Goal: Navigation & Orientation: Go to known website

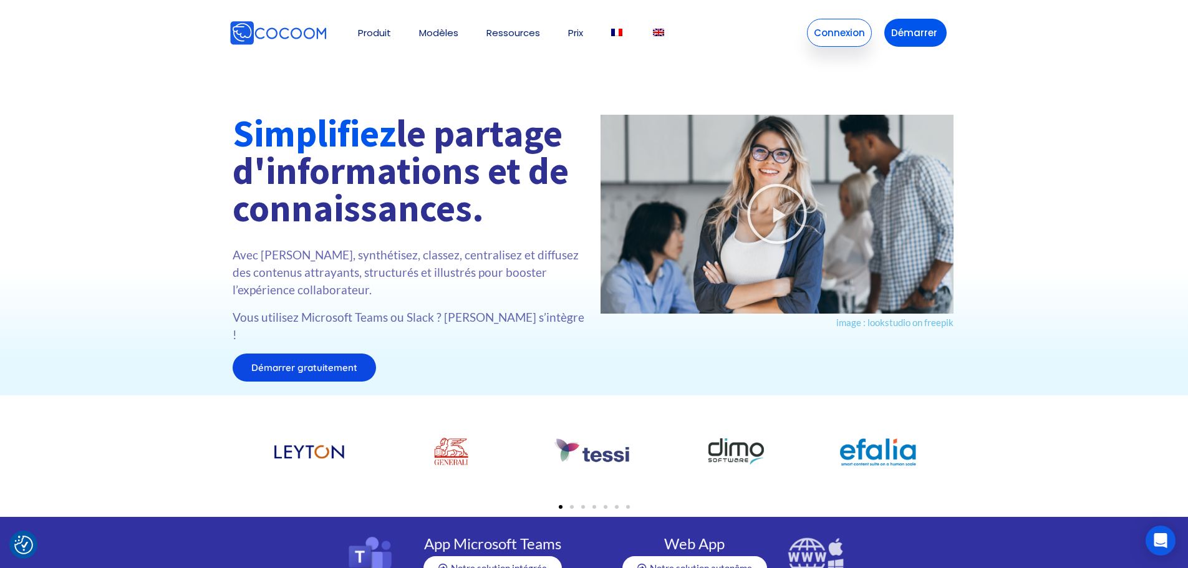
drag, startPoint x: 819, startPoint y: 47, endPoint x: 822, endPoint y: 41, distance: 7.0
click at [820, 46] on div "Produit 👉 App Microsoft Teams 👉 Web App Cocoom Pourquoi Cocoom App et intégrati…" at bounding box center [594, 32] width 748 height 53
click at [823, 38] on link "Connexion" at bounding box center [839, 33] width 65 height 28
click at [823, 29] on link "Connexion" at bounding box center [839, 33] width 65 height 28
